Goal: Book appointment/travel/reservation

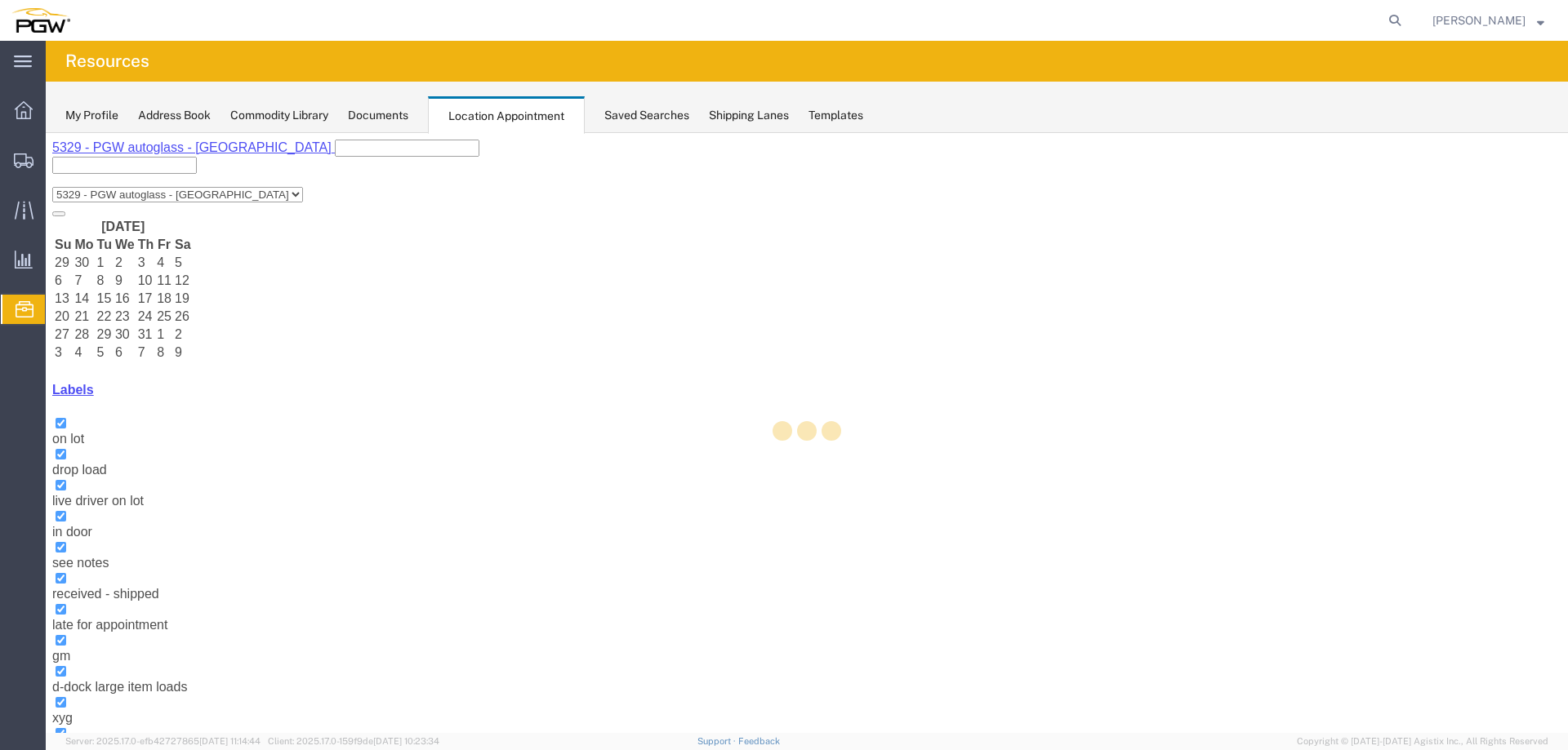
select select "28253"
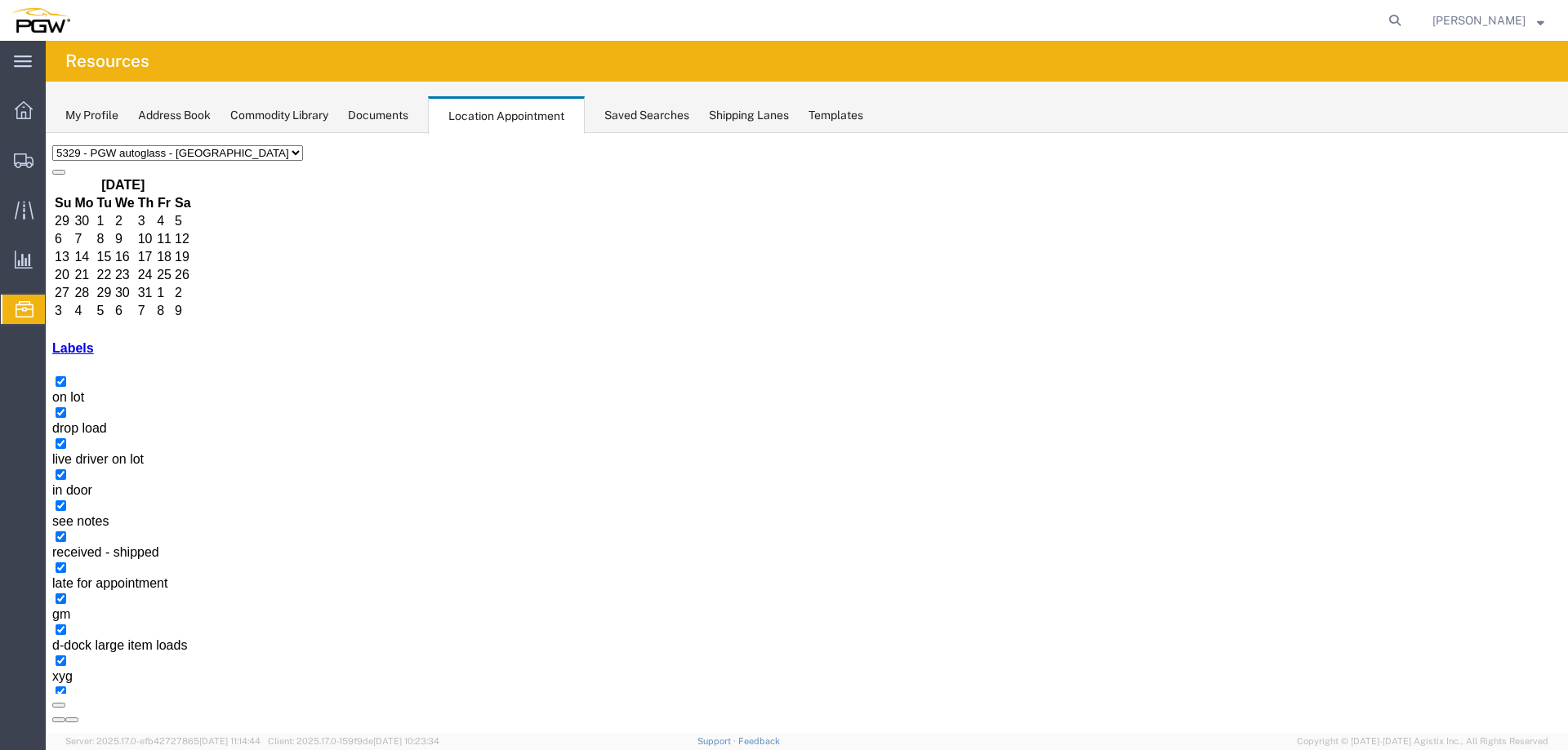
scroll to position [62, 0]
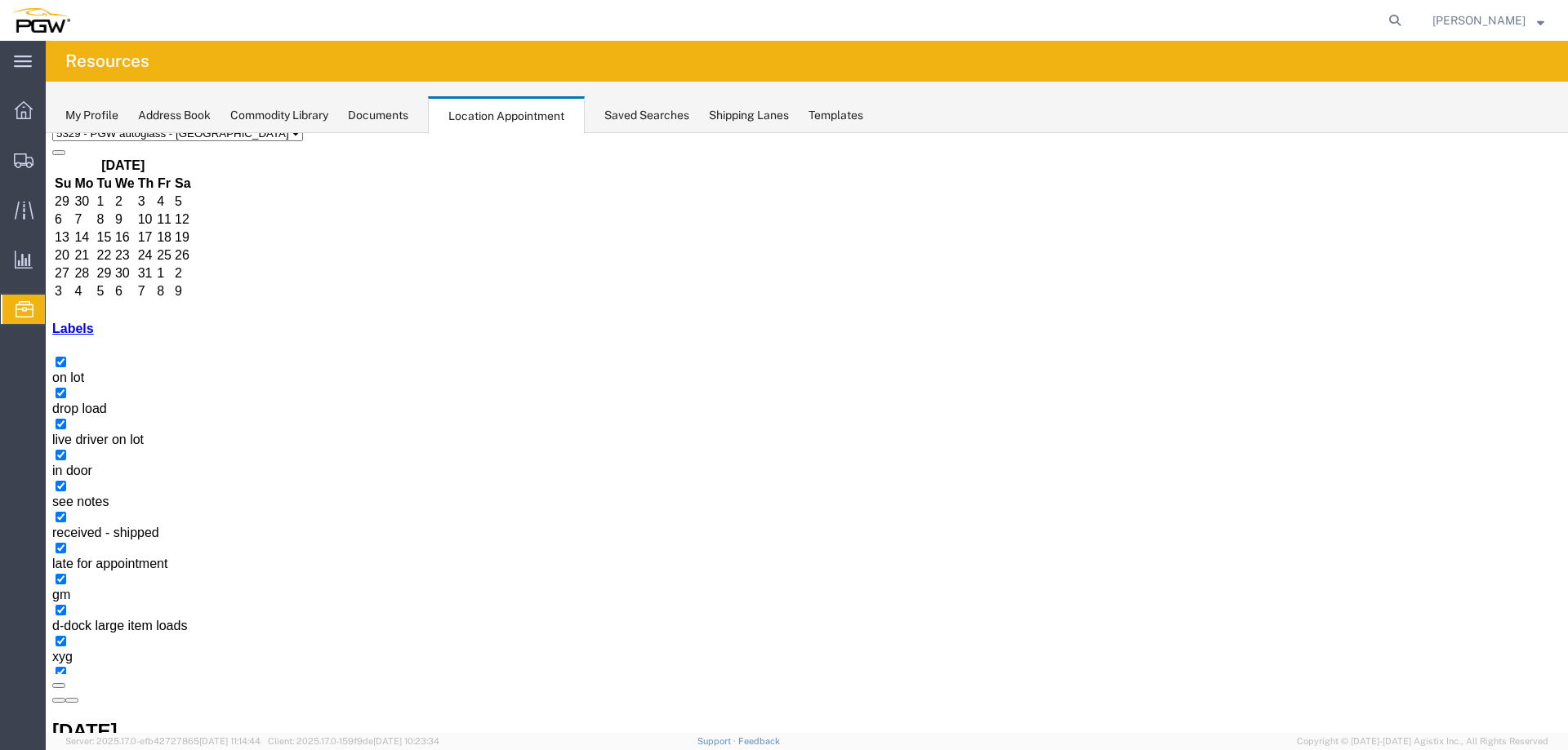
drag, startPoint x: 445, startPoint y: 586, endPoint x: 456, endPoint y: 549, distance: 38.6
select select "1"
select select
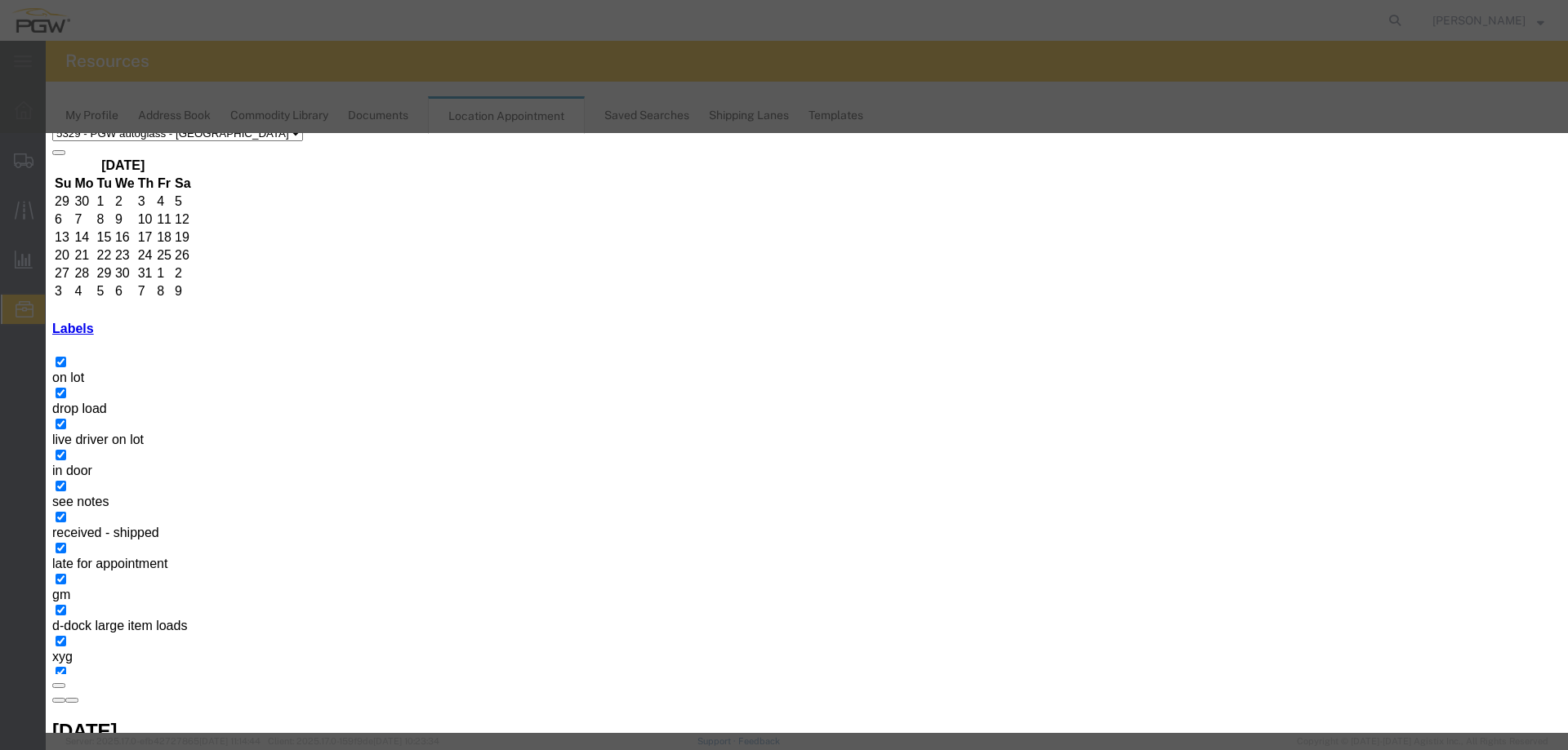
type input "CUSTOM GLASS"
select select "12922"
type input "10:00 AM"
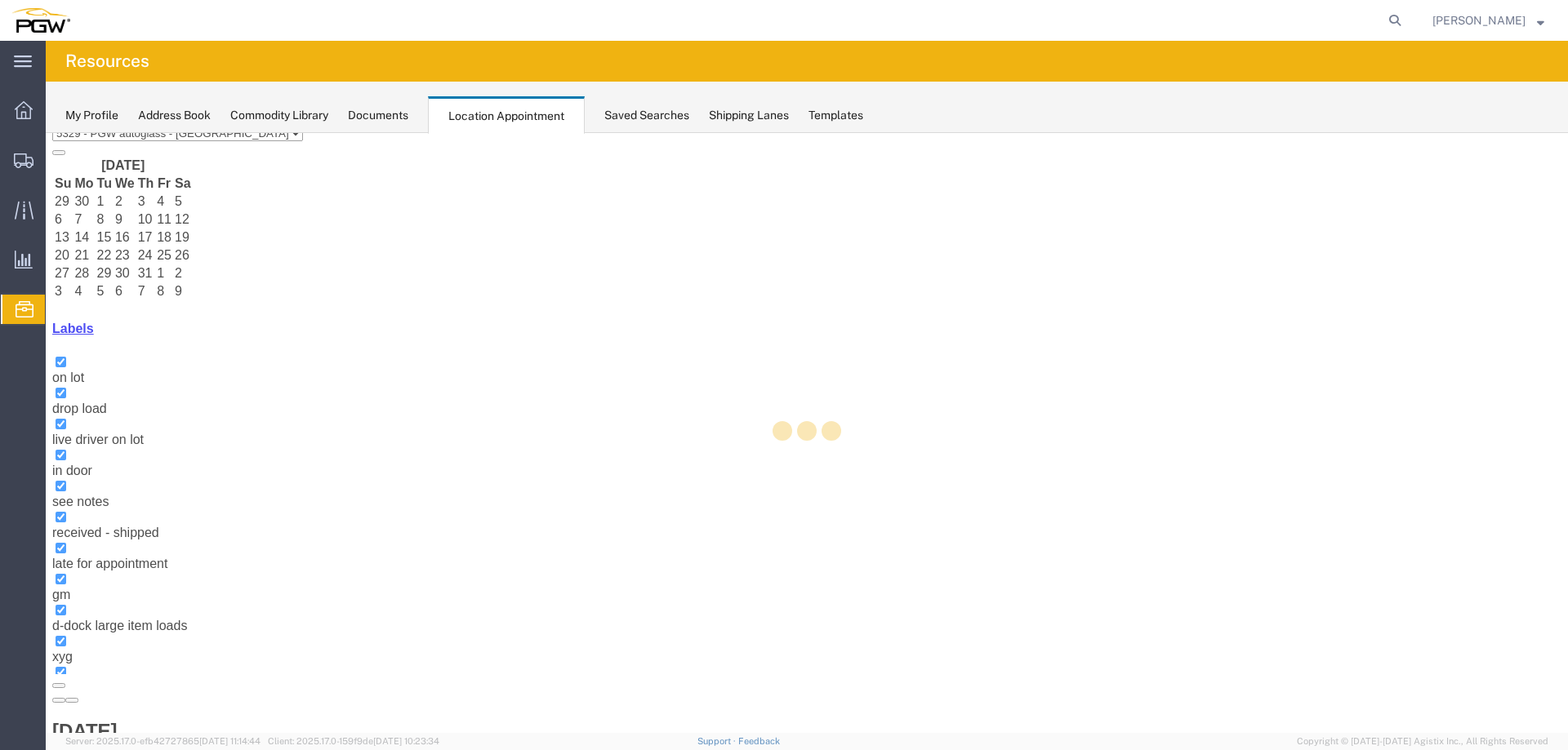
scroll to position [0, 0]
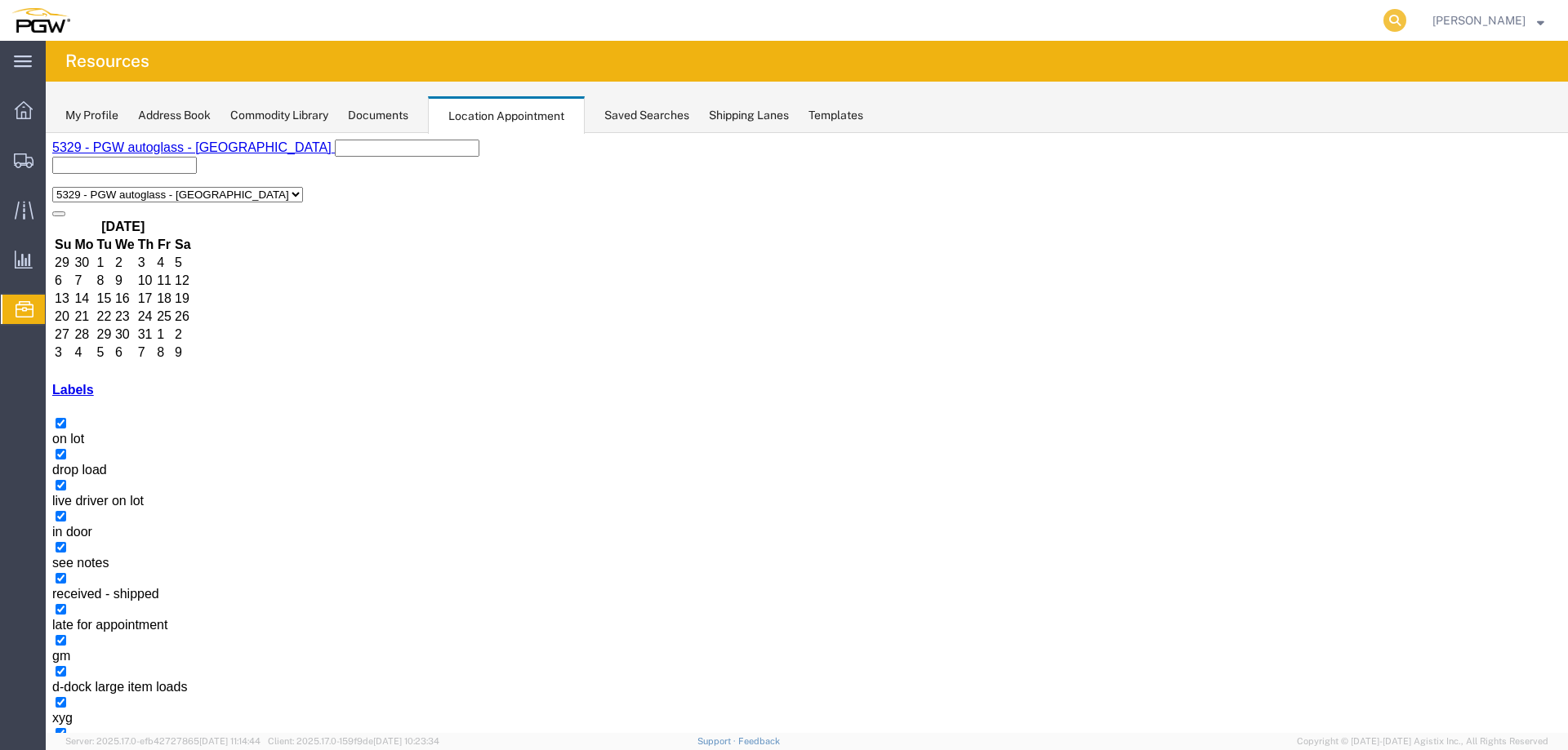
click at [1399, 21] on icon at bounding box center [1394, 20] width 23 height 23
paste input "667191"
type input "667191"
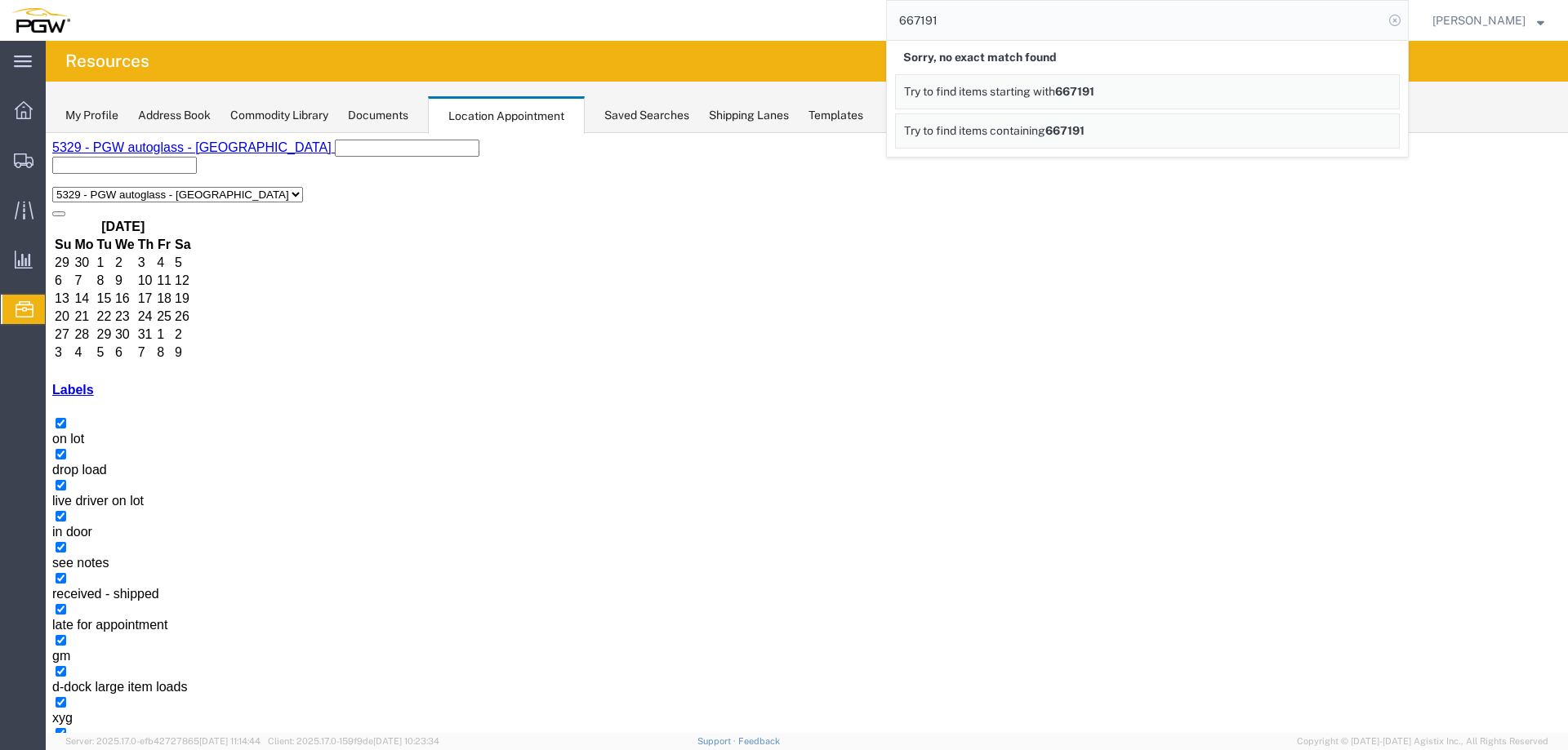
click at [1404, 13] on icon at bounding box center [1394, 20] width 23 height 23
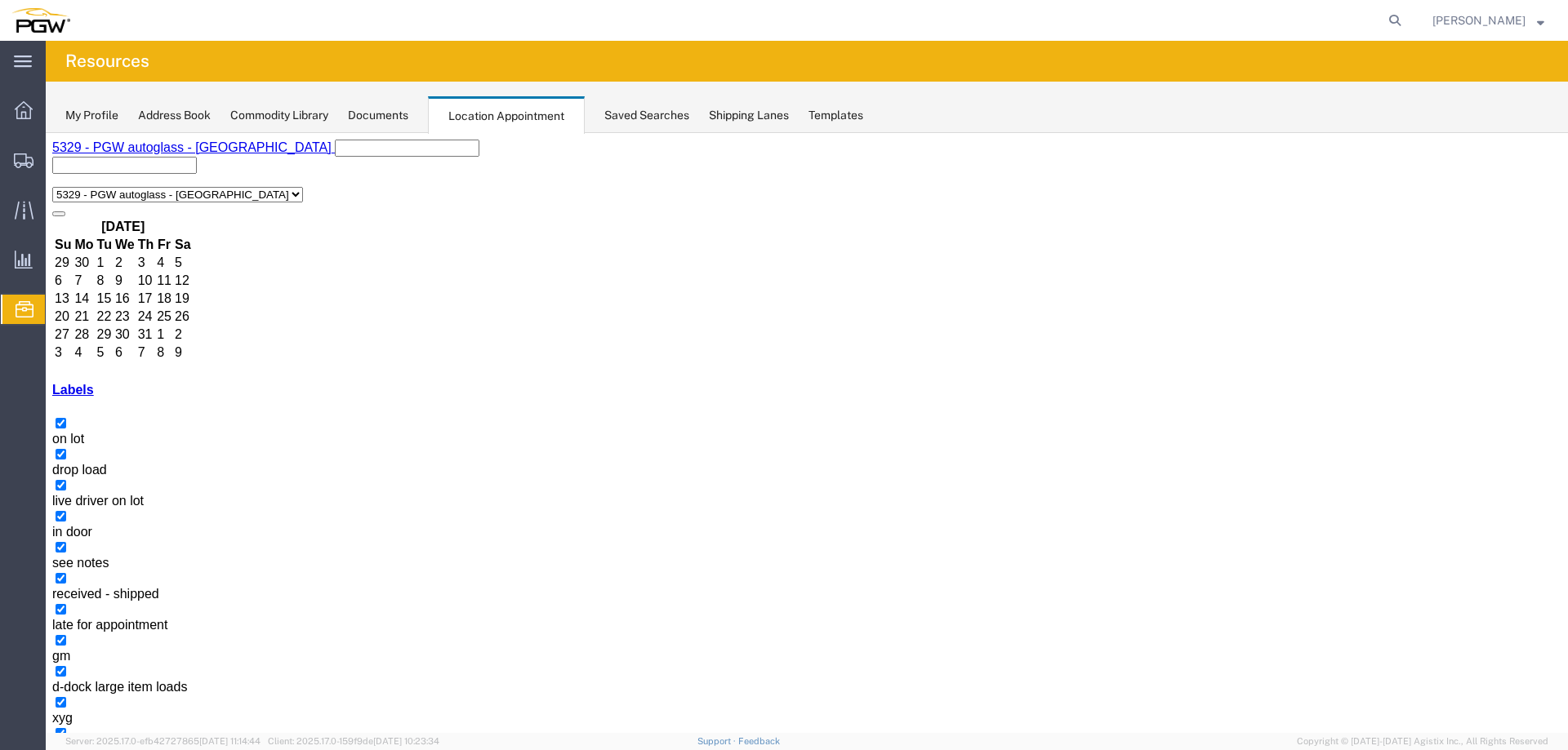
click at [947, 75] on agx-page-header "Resources" at bounding box center [807, 61] width 1522 height 40
click at [1401, 24] on icon at bounding box center [1394, 20] width 23 height 23
paste input "667016"
type input "667016"
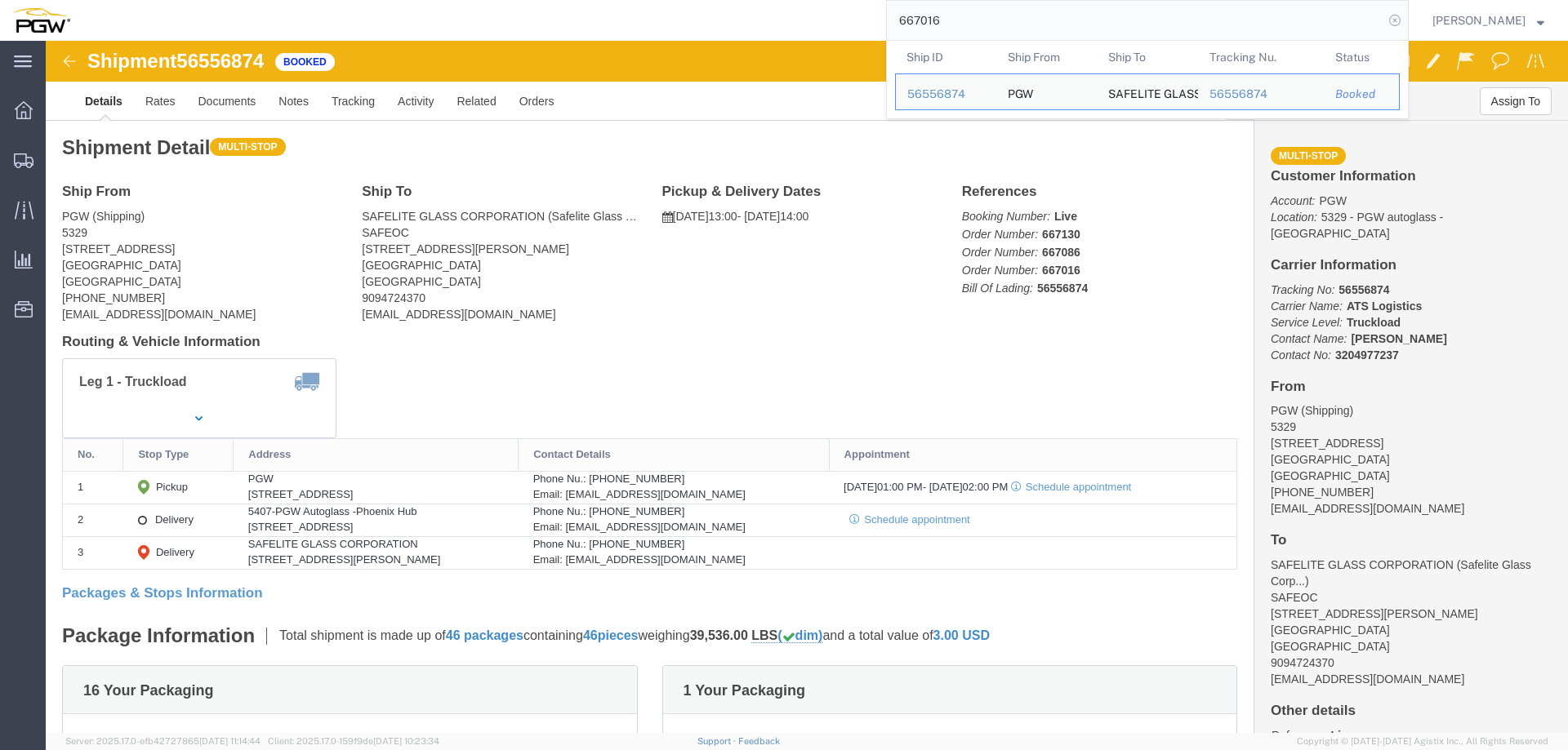
click at [1397, 21] on icon at bounding box center [1394, 20] width 23 height 23
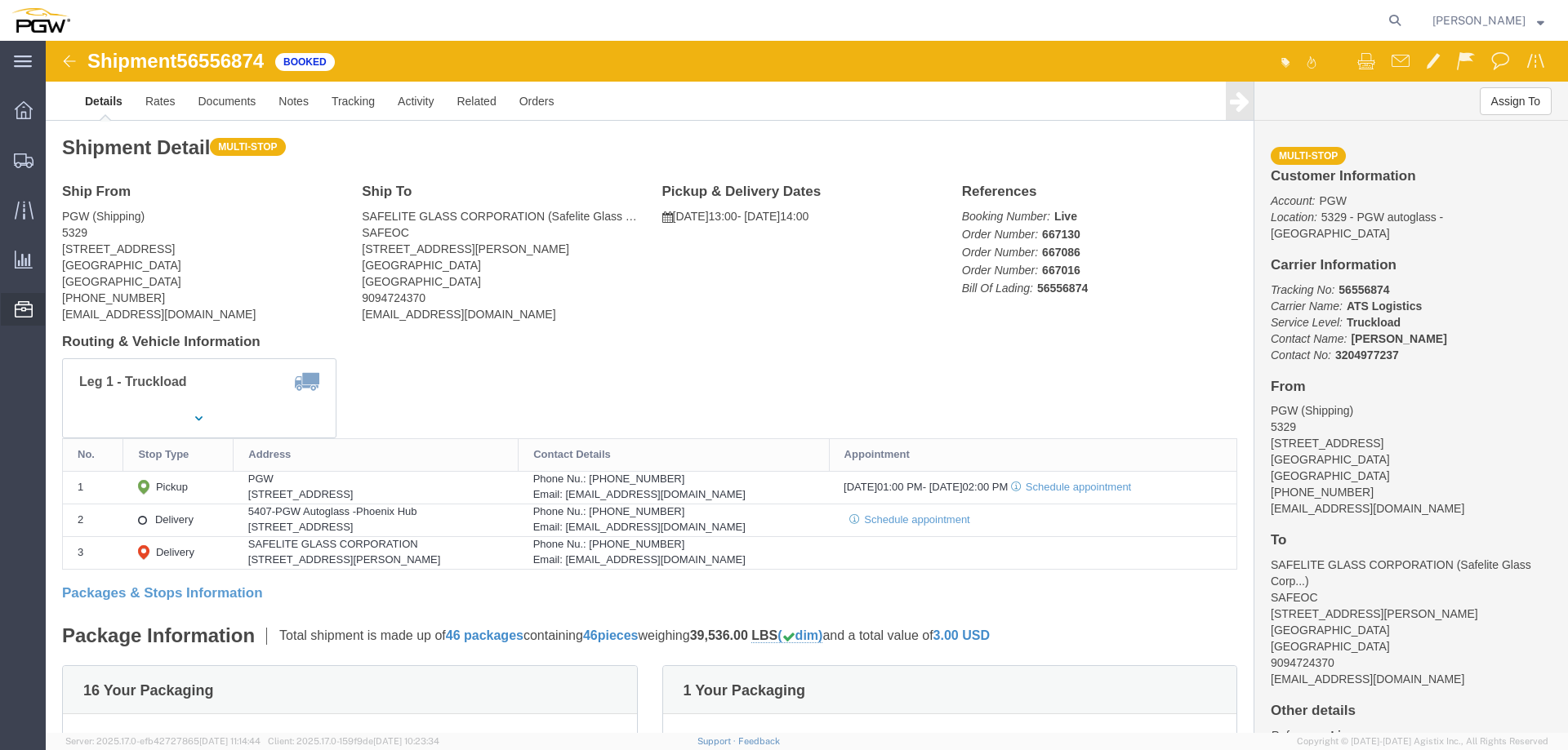
click at [0, 0] on span "Location Appointment" at bounding box center [0, 0] width 0 height 0
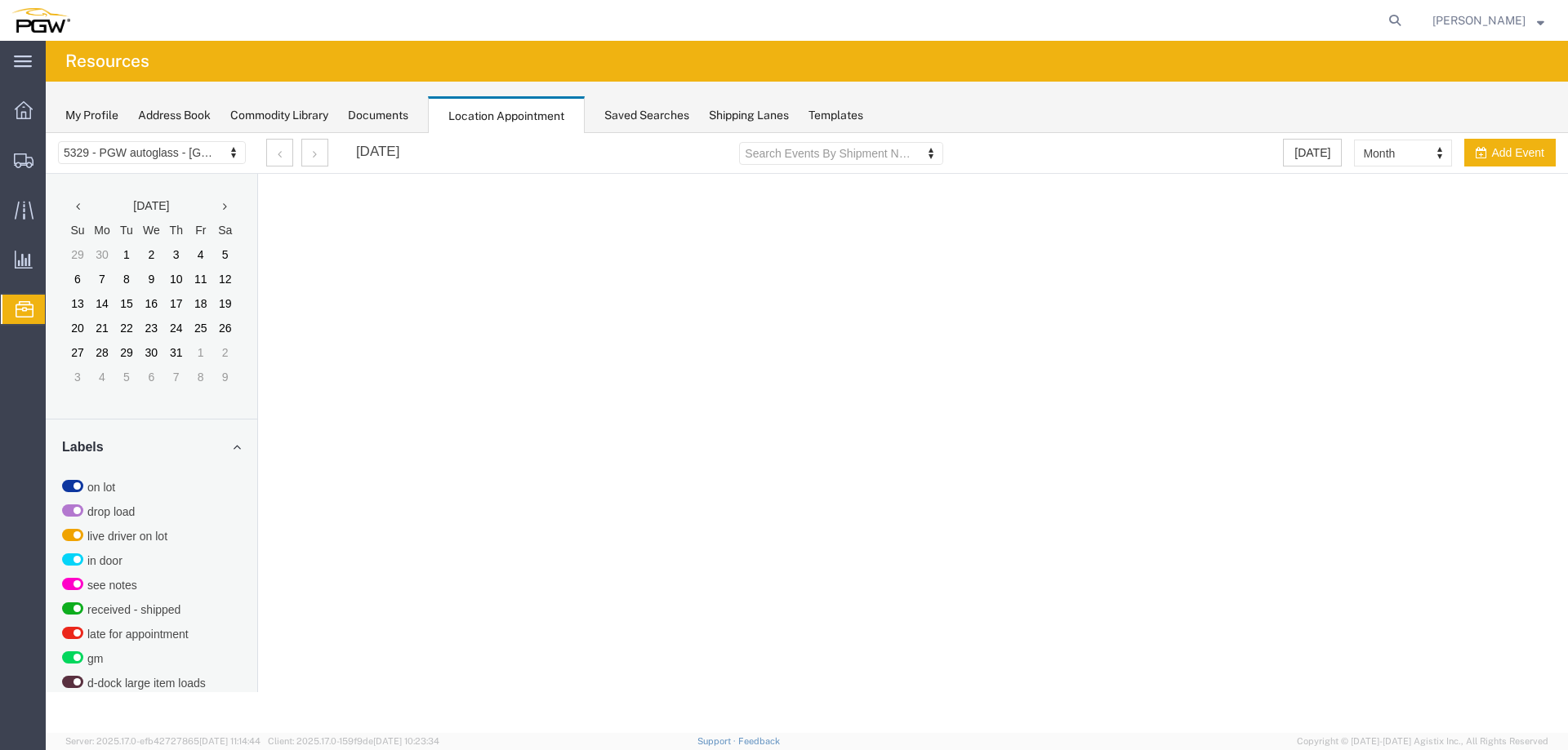
select select "28253"
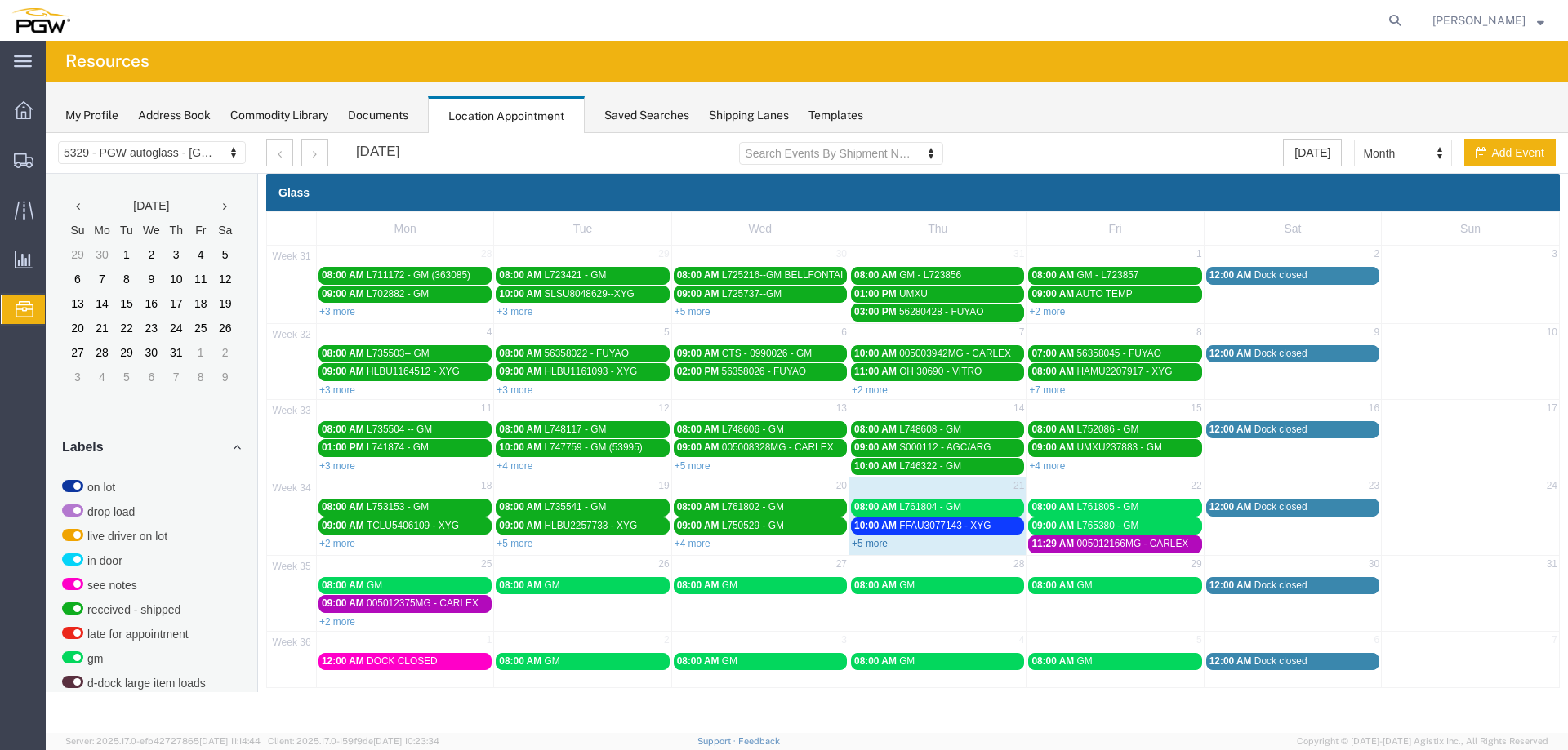
click at [873, 541] on link "+5 more" at bounding box center [869, 544] width 36 height 12
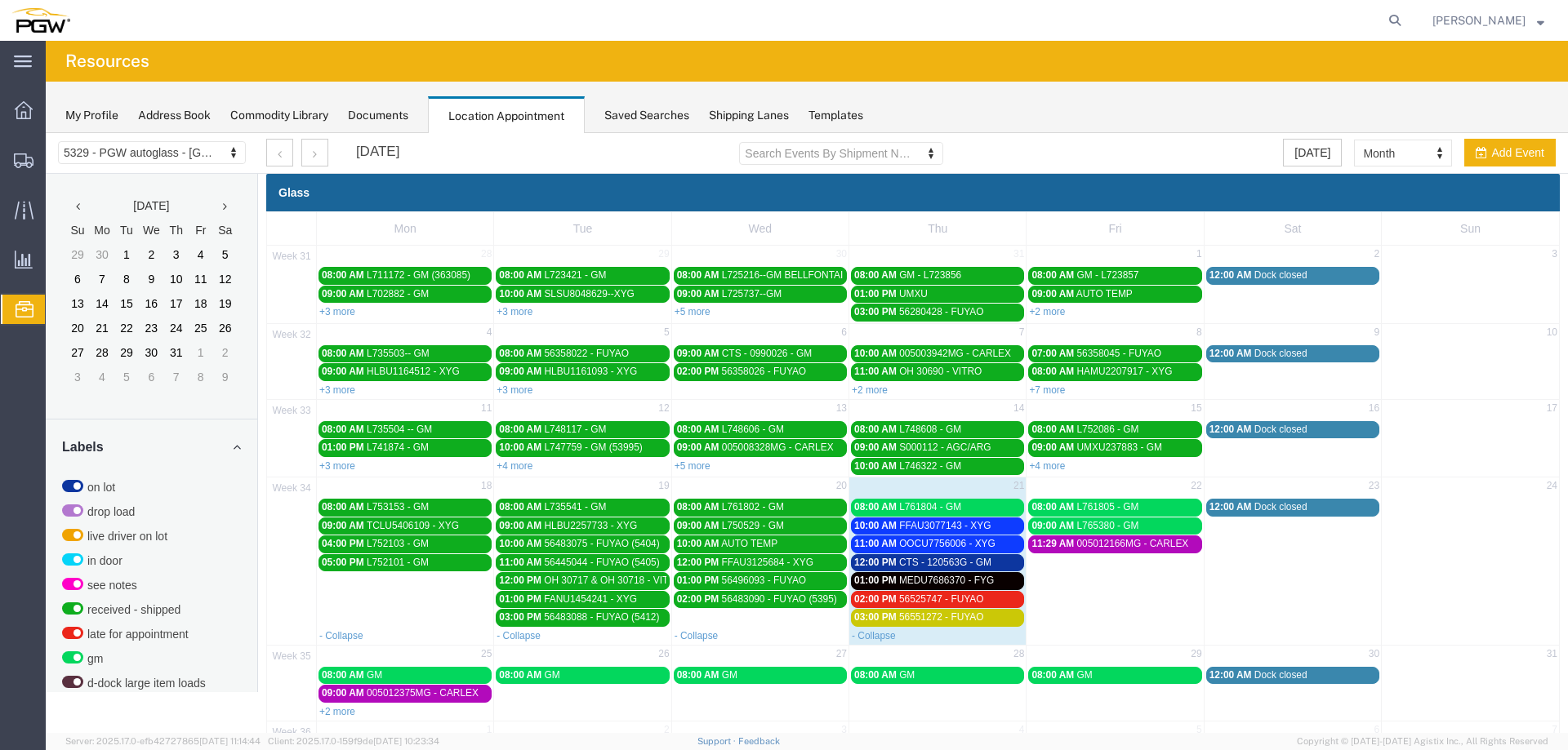
click at [977, 512] on div "08:00 AM L761804 - GM" at bounding box center [937, 507] width 167 height 13
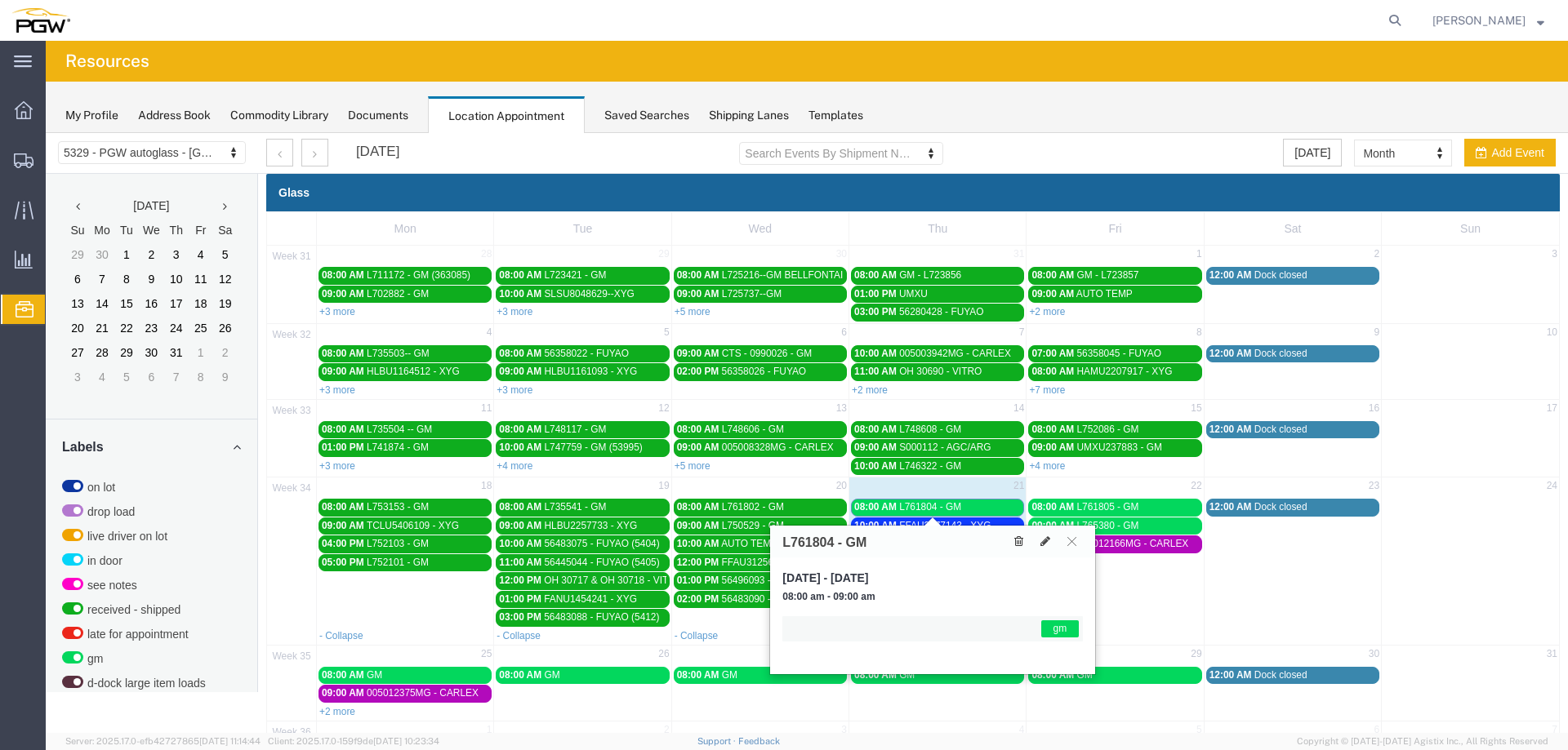
click at [1011, 538] on button at bounding box center [1018, 542] width 22 height 17
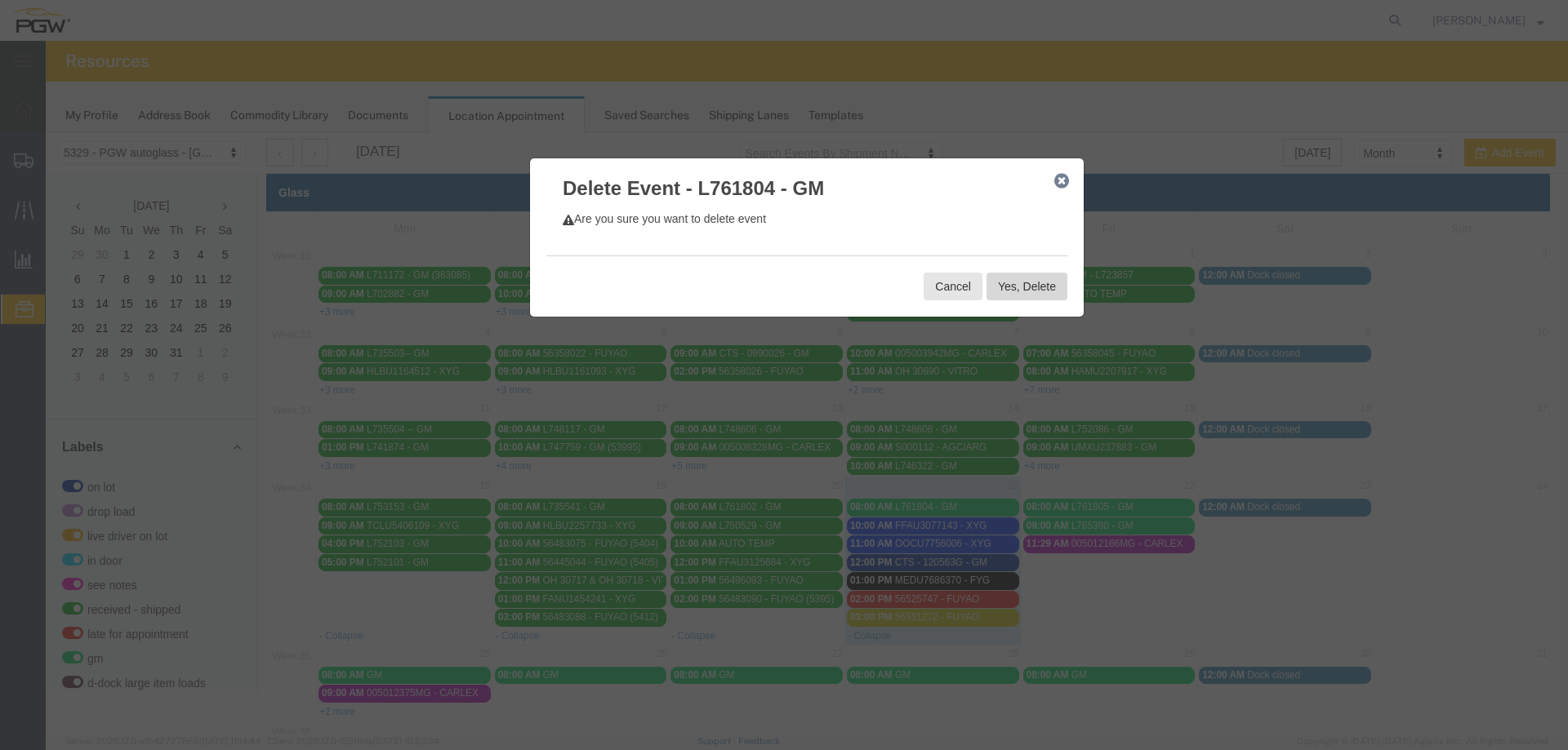
click at [1024, 287] on button "Yes, Delete" at bounding box center [1027, 287] width 81 height 28
